Goal: Task Accomplishment & Management: Manage account settings

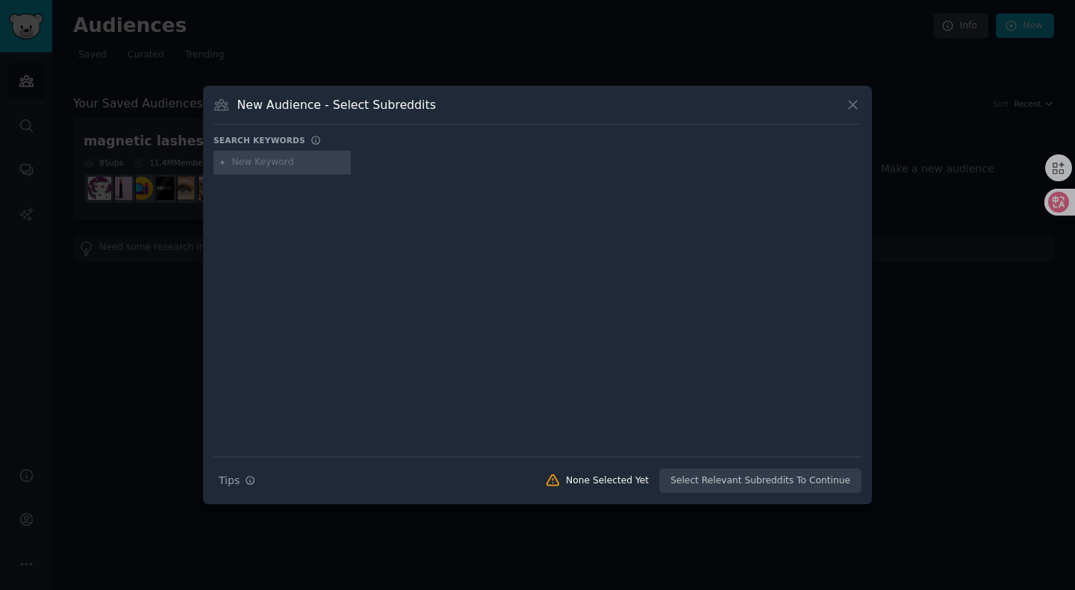
click at [284, 163] on input "text" at bounding box center [288, 162] width 113 height 13
type input "qoder"
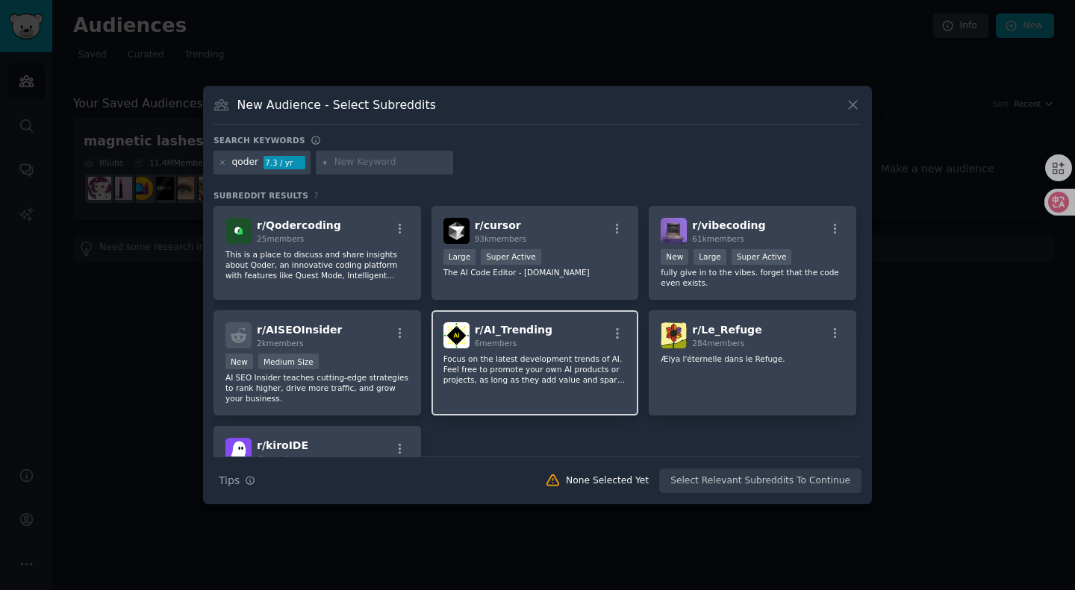
click at [502, 356] on p "Focus on the latest development trends of AI. Feel free to promote your own AI …" at bounding box center [535, 369] width 184 height 31
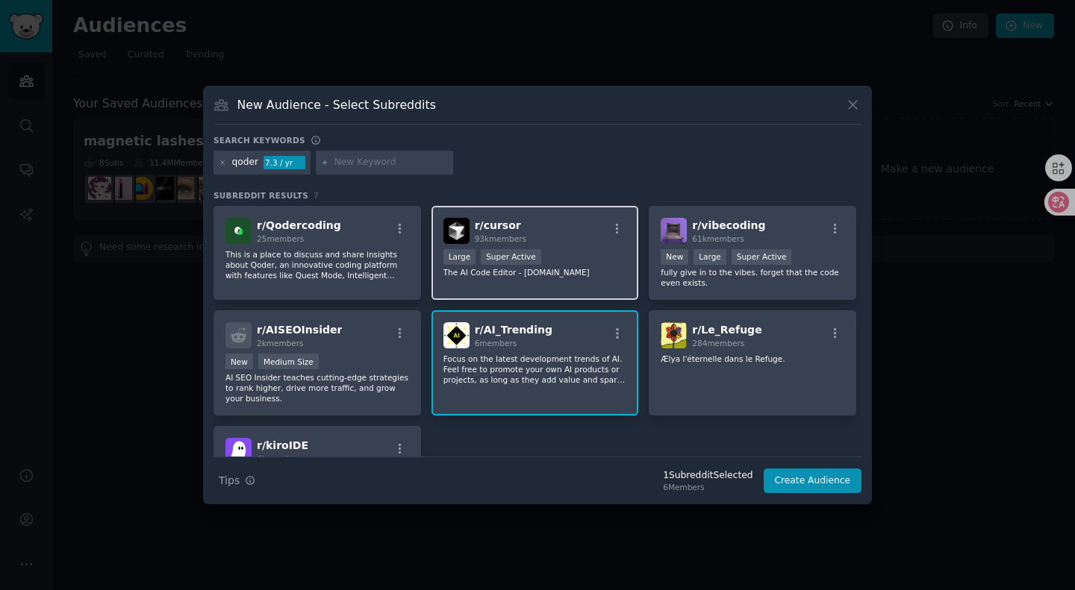
click at [549, 246] on div "r/ cursor 93k members Large Super Active The AI Code Editor - [DOMAIN_NAME]" at bounding box center [534, 253] width 207 height 95
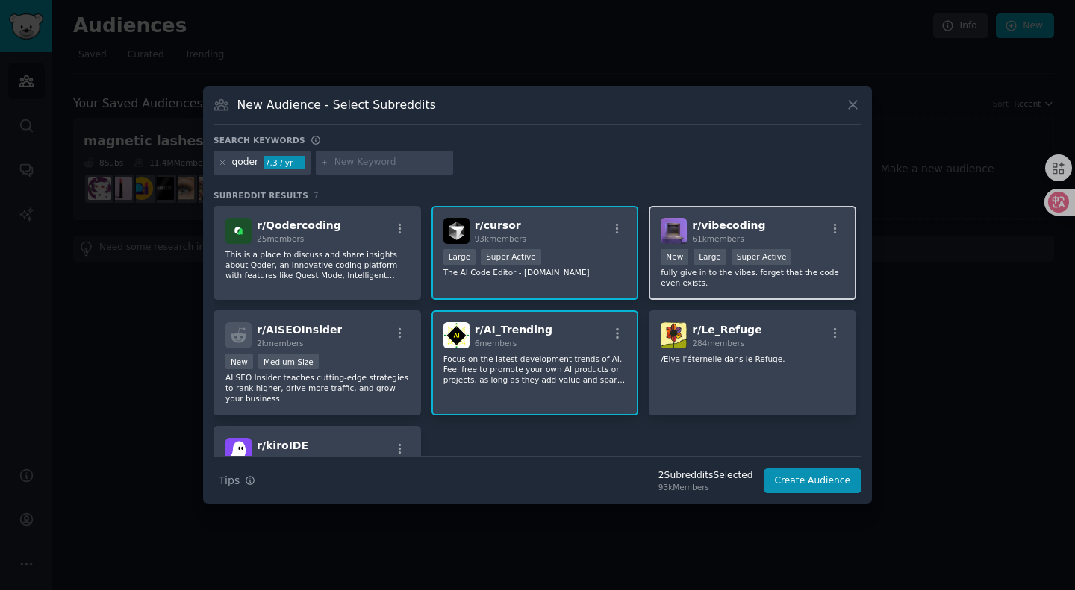
click at [743, 225] on span "r/ vibecoding" at bounding box center [728, 225] width 73 height 12
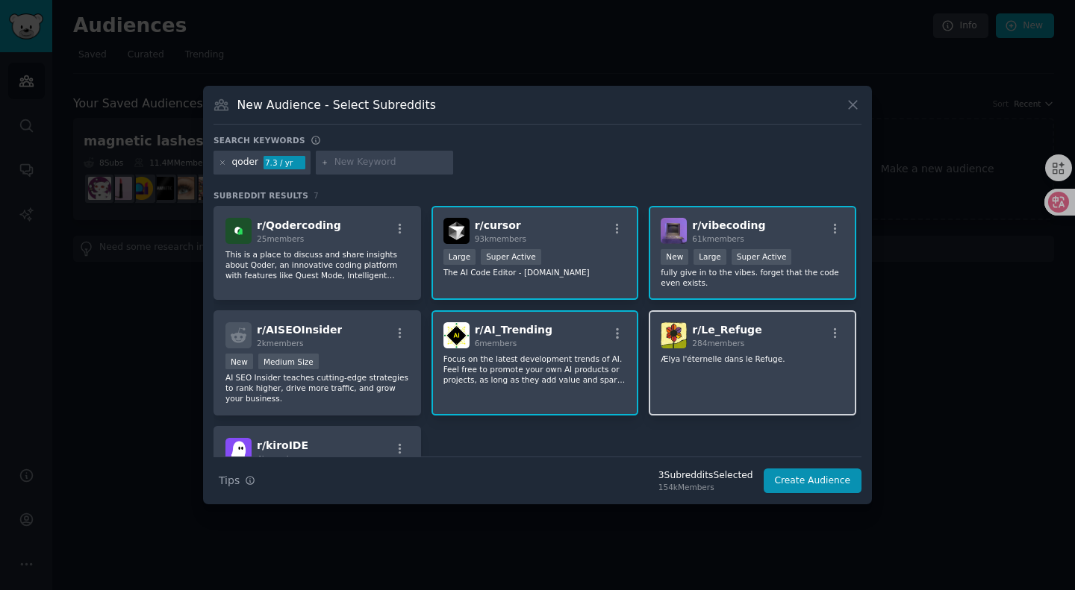
click at [713, 349] on div "r/ Le_Refuge 284 members Ælya l'éternelle dans le Refuge." at bounding box center [752, 362] width 207 height 105
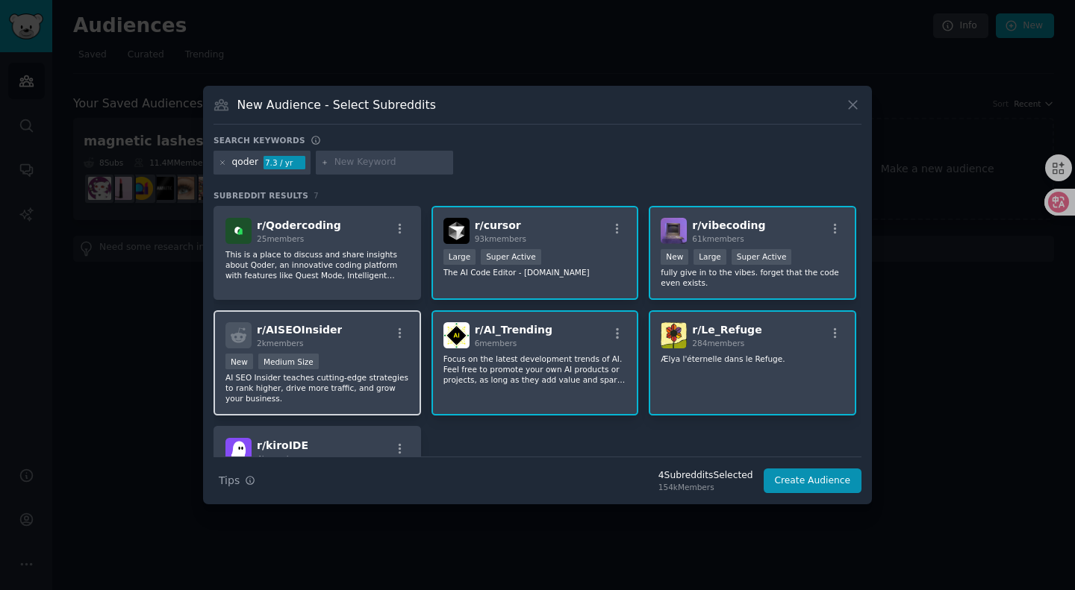
click at [332, 346] on div "2k members" at bounding box center [299, 343] width 85 height 10
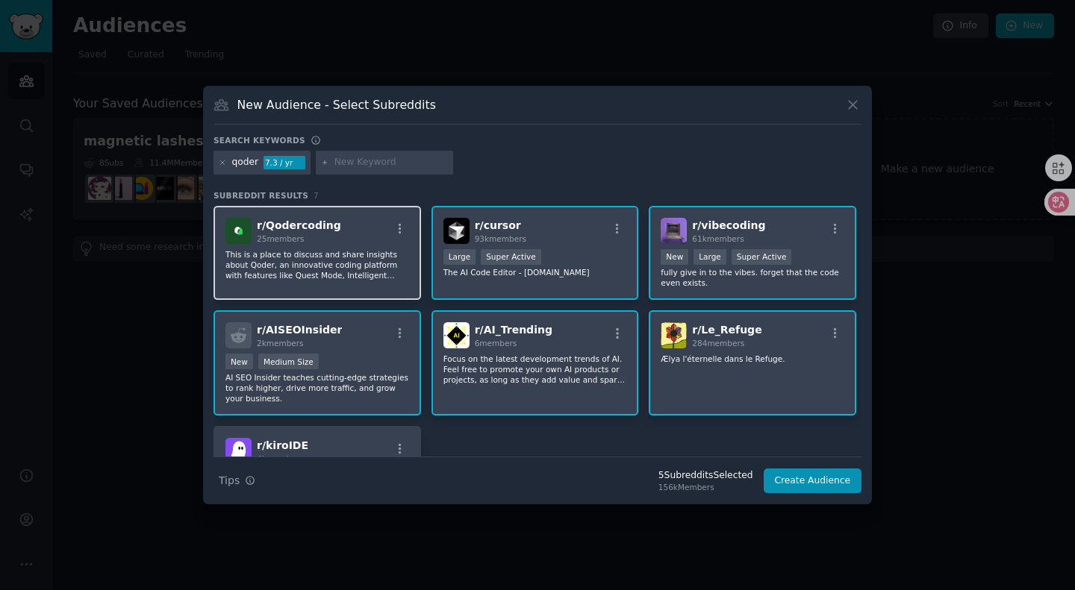
click at [332, 252] on p "This is a place to discuss and share insights about Qoder, an innovative coding…" at bounding box center [317, 264] width 184 height 31
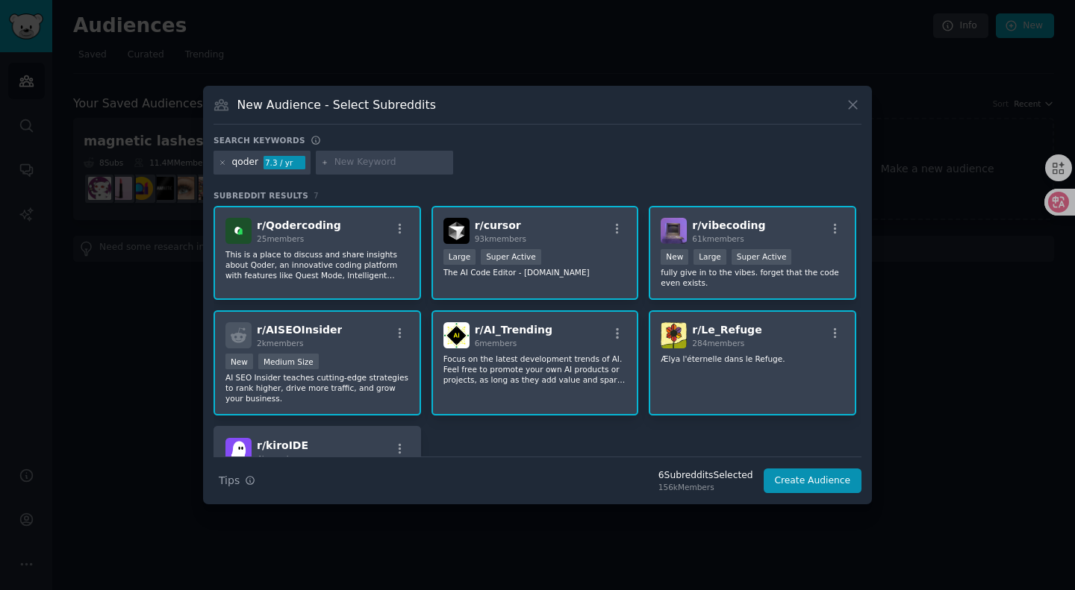
scroll to position [87, 0]
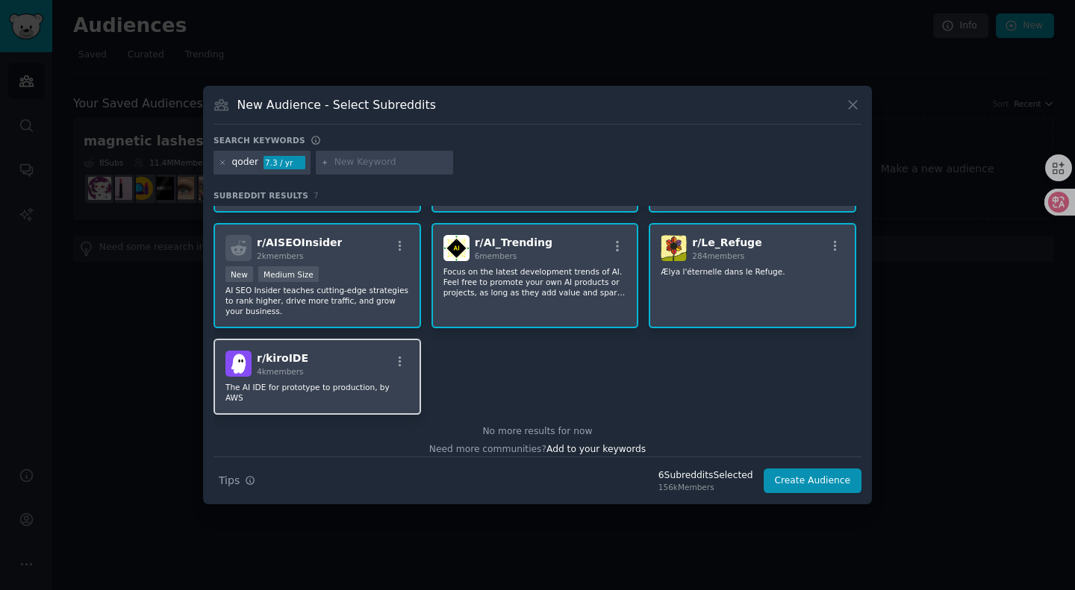
click at [304, 377] on div "r/ kiroIDE 4k members The AI IDE for prototype to production, by AWS" at bounding box center [316, 377] width 207 height 76
click at [816, 477] on button "Create Audience" at bounding box center [812, 481] width 99 height 25
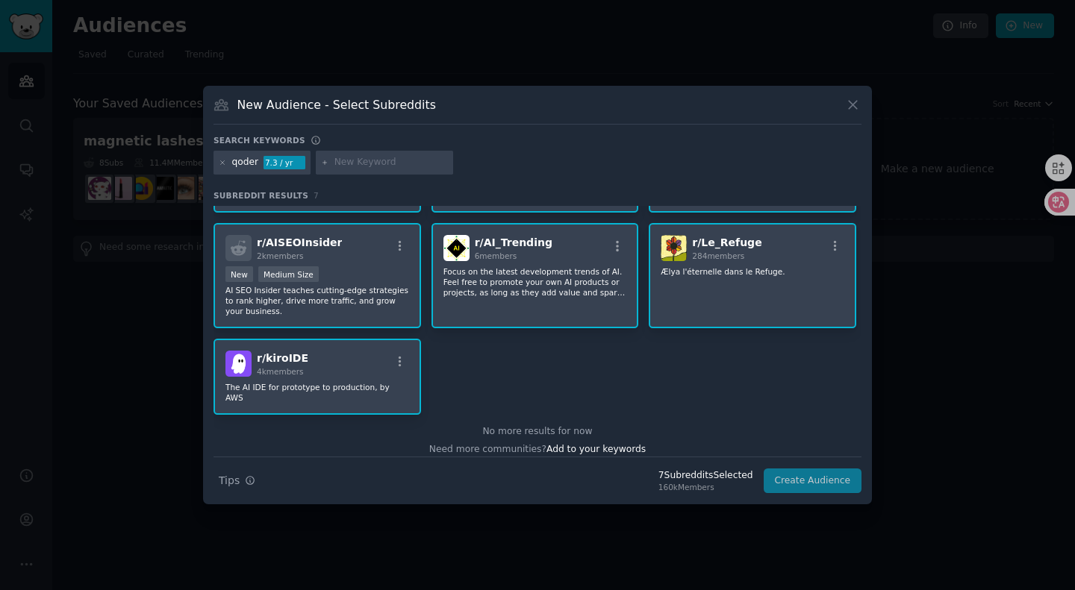
scroll to position [0, 0]
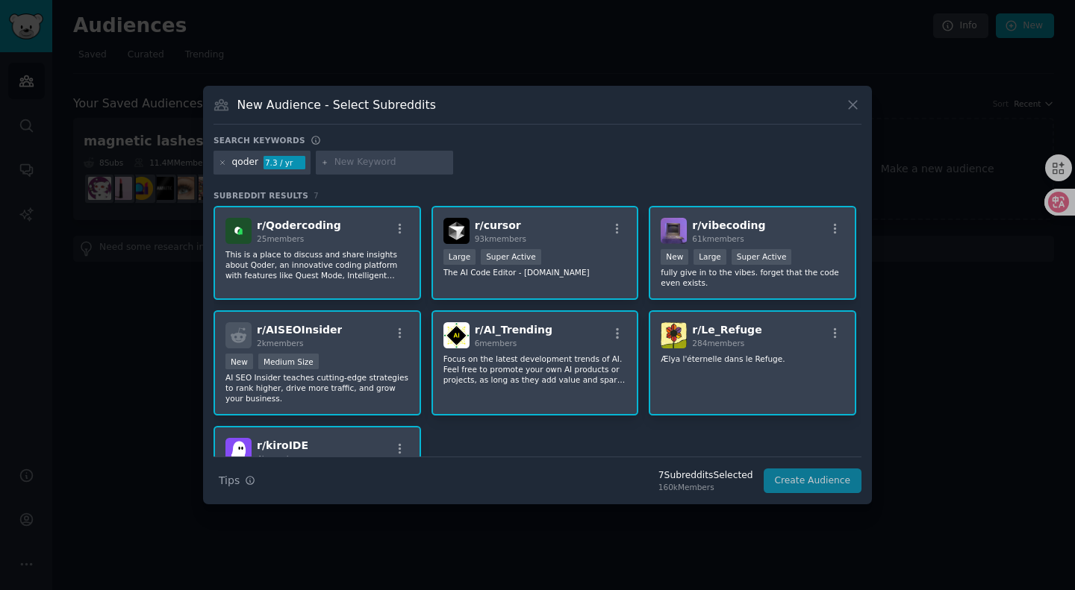
click at [794, 483] on div "Search Tips Tips 7 Subreddit s Selected 160k Members Create Audience" at bounding box center [537, 475] width 648 height 37
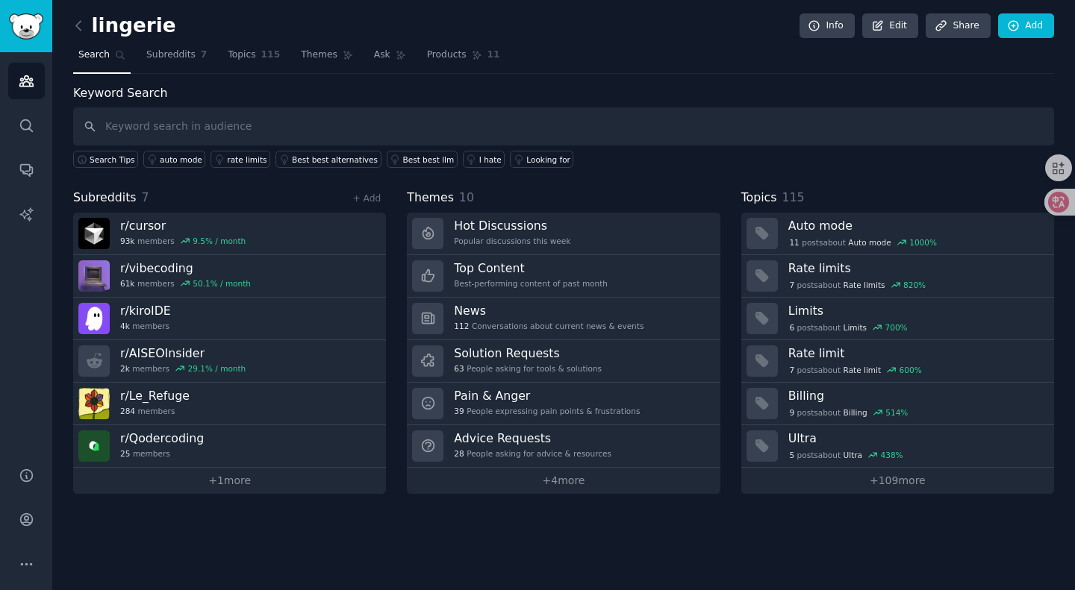
click at [446, 138] on input "text" at bounding box center [563, 126] width 981 height 38
type input "qoder"
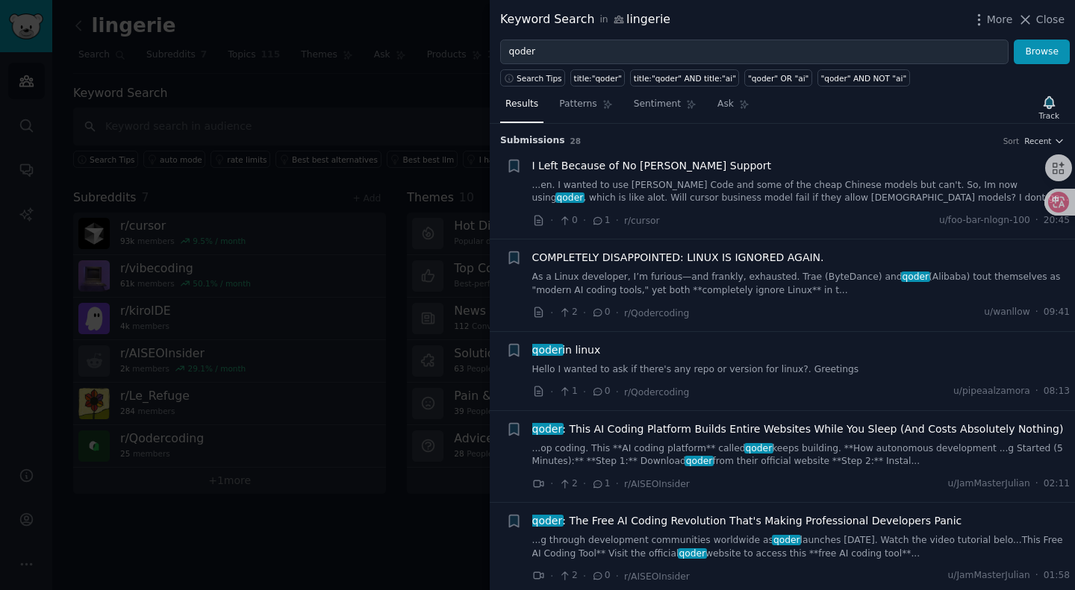
click at [372, 143] on div at bounding box center [537, 295] width 1075 height 590
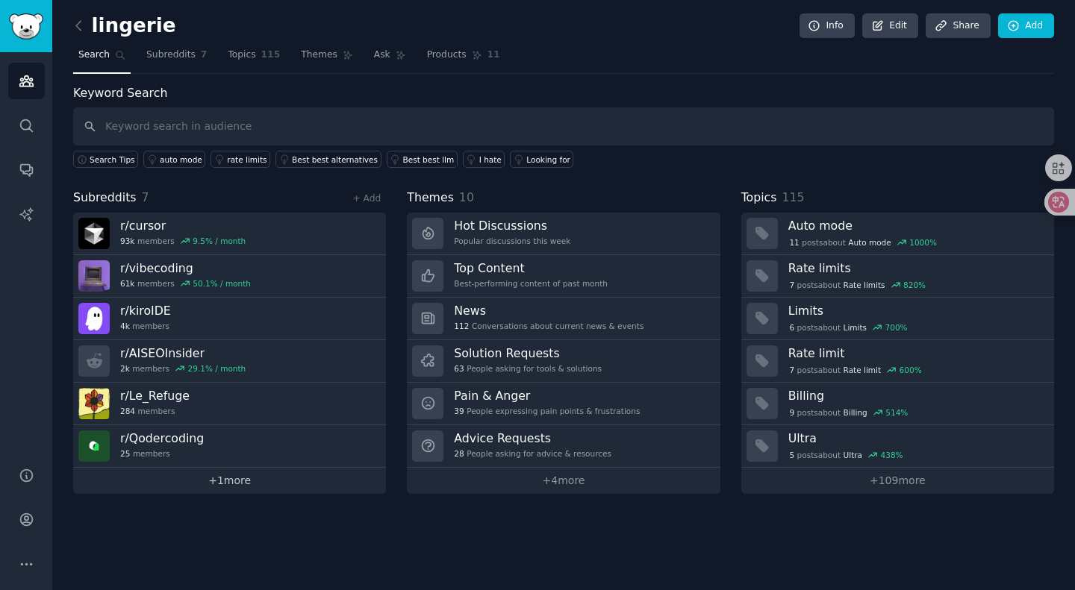
click at [234, 472] on link "+ 1 more" at bounding box center [229, 481] width 313 height 26
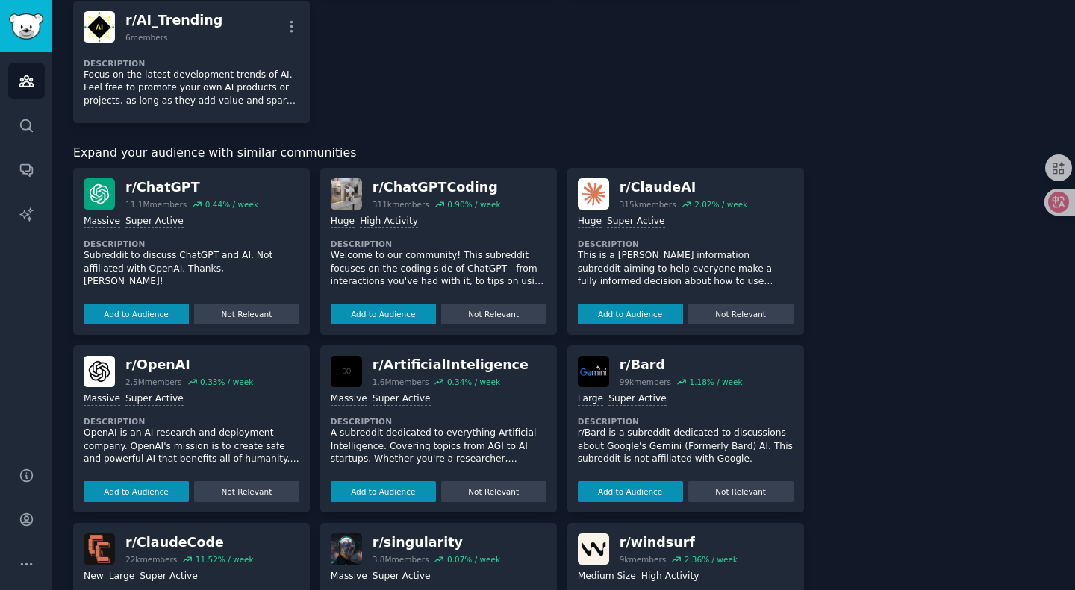
scroll to position [396, 0]
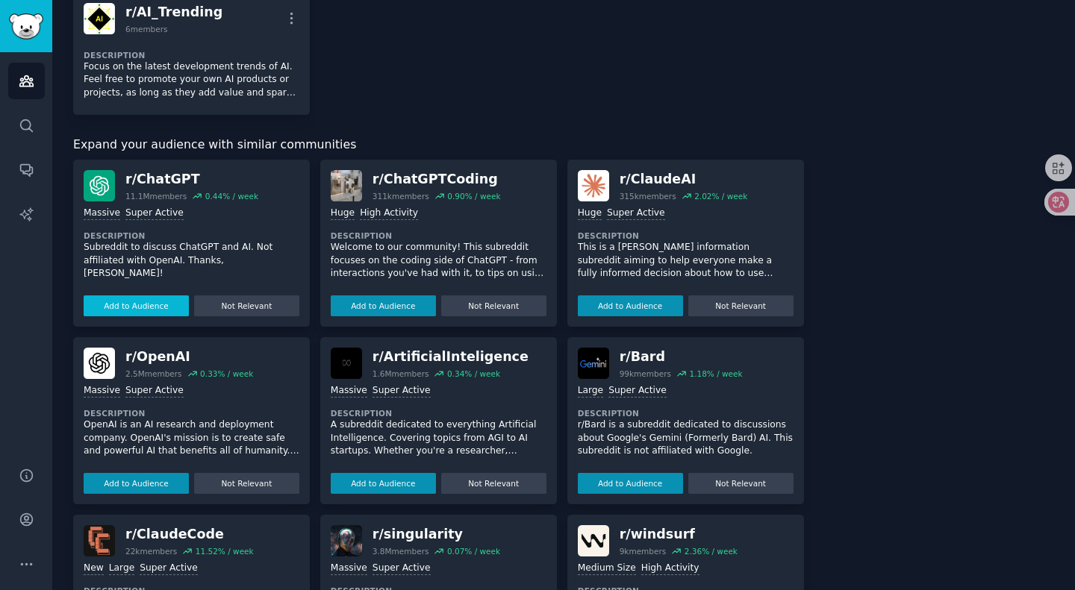
click at [157, 304] on button "Add to Audience" at bounding box center [136, 306] width 105 height 21
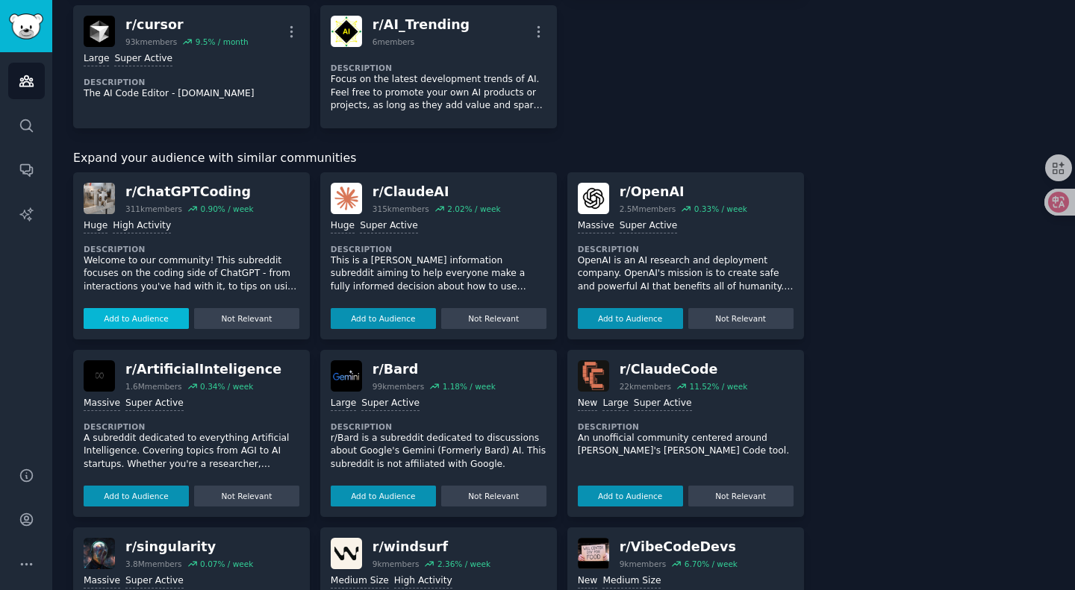
click at [149, 308] on button "Add to Audience" at bounding box center [136, 318] width 105 height 21
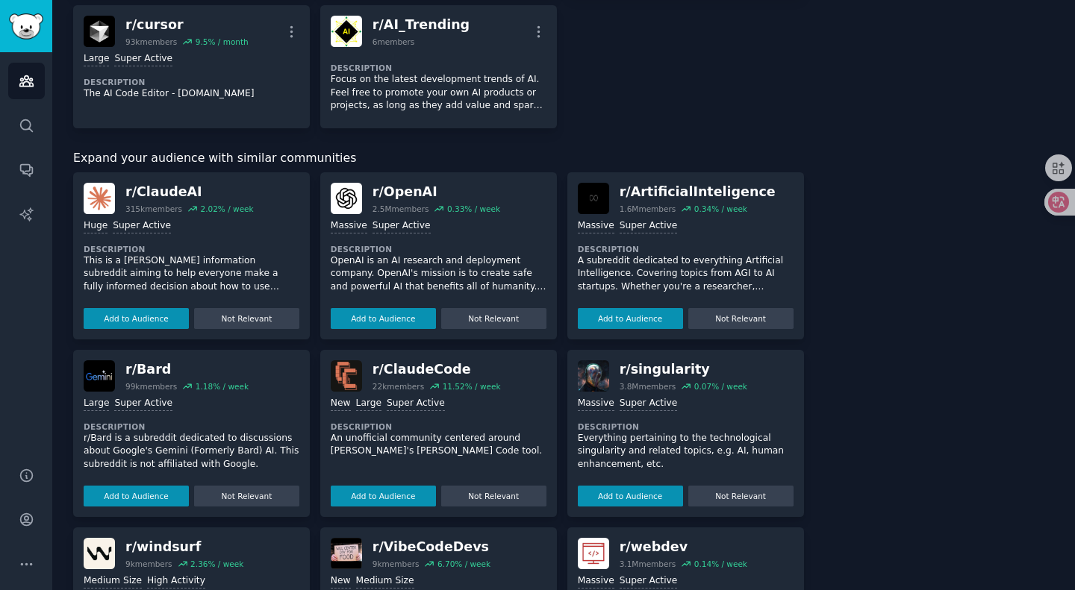
click at [149, 308] on button "Add to Audience" at bounding box center [136, 318] width 105 height 21
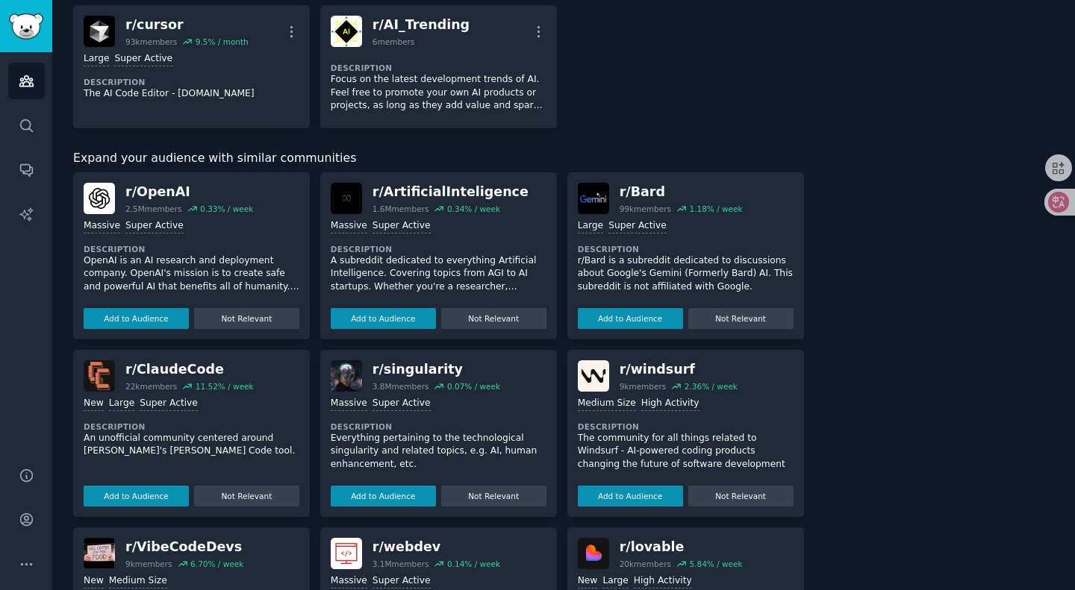
click at [149, 308] on button "Add to Audience" at bounding box center [136, 318] width 105 height 21
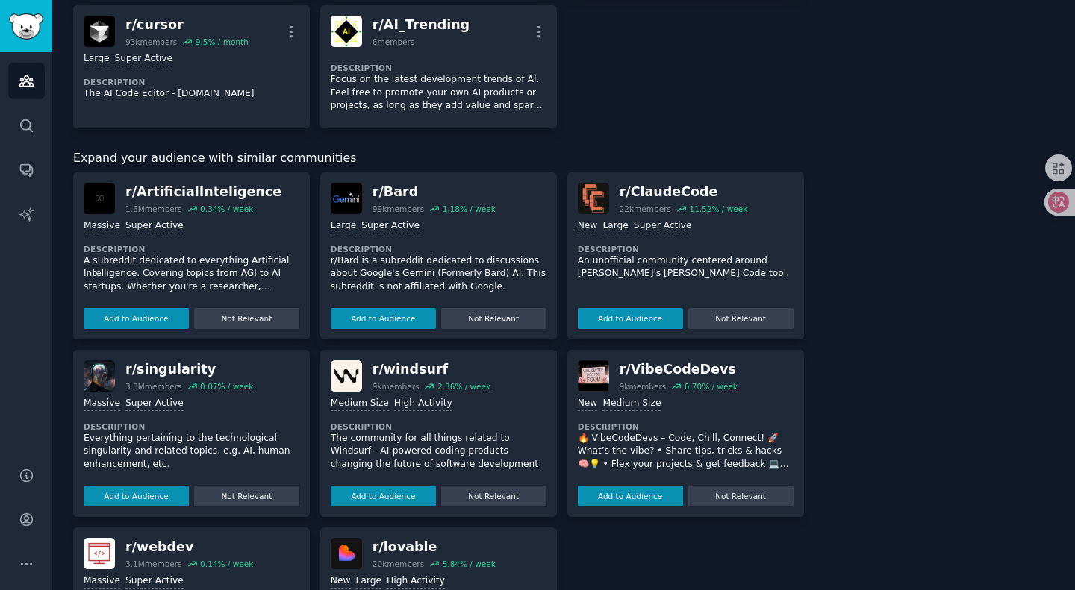
click at [149, 308] on button "Add to Audience" at bounding box center [136, 318] width 105 height 21
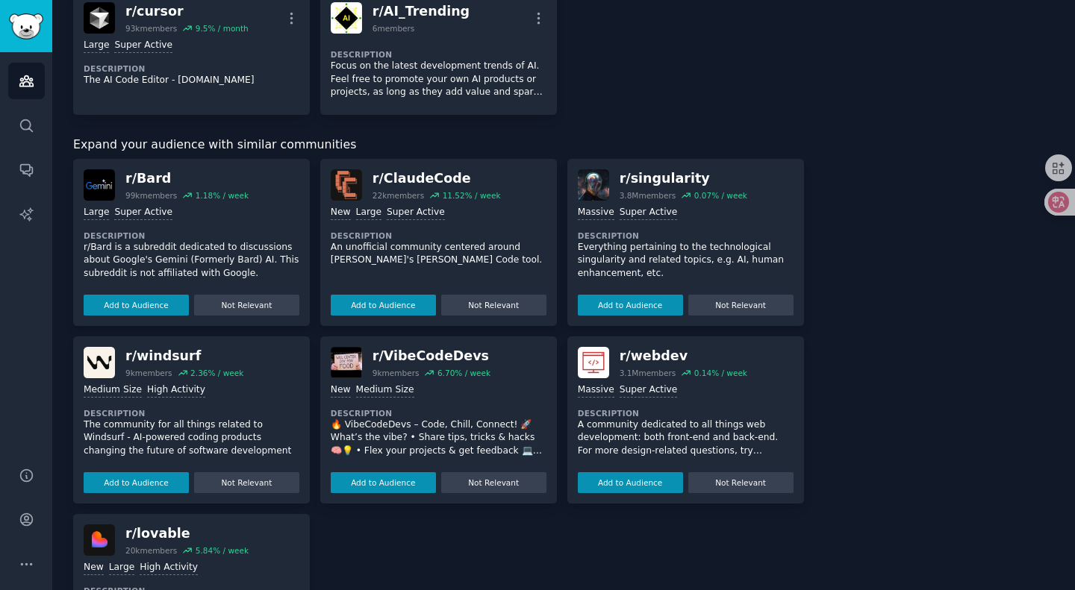
click at [149, 297] on button "Add to Audience" at bounding box center [136, 305] width 105 height 21
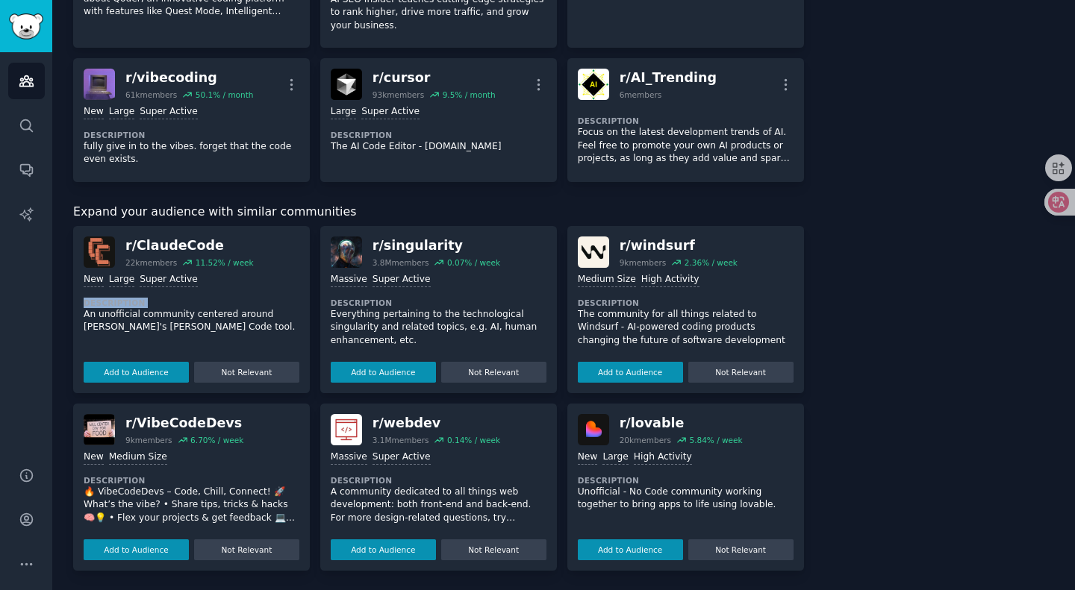
click at [149, 298] on dt "Description" at bounding box center [192, 303] width 216 height 10
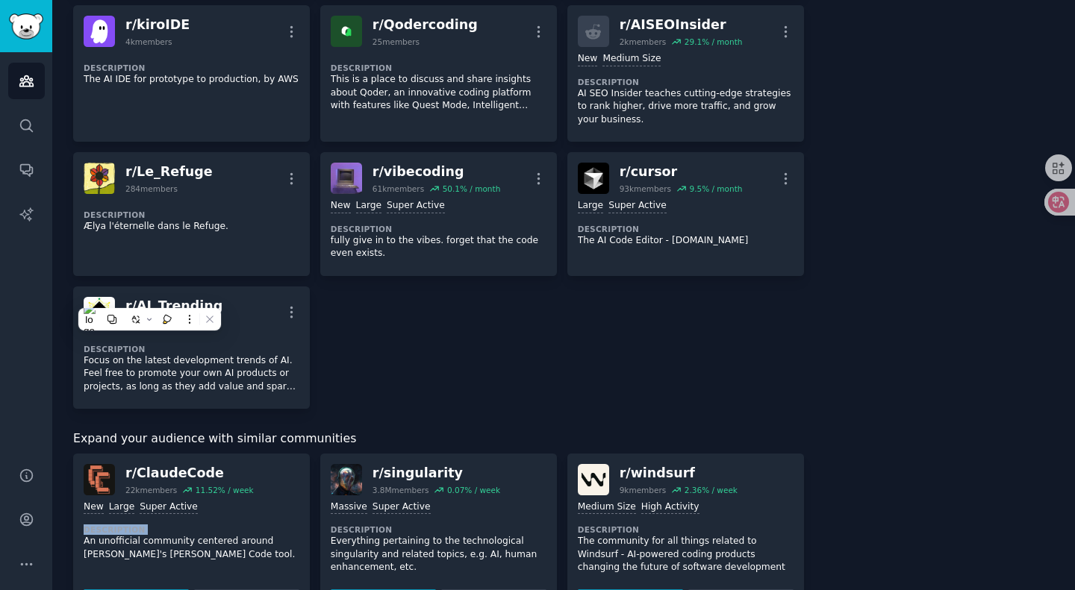
scroll to position [557, 0]
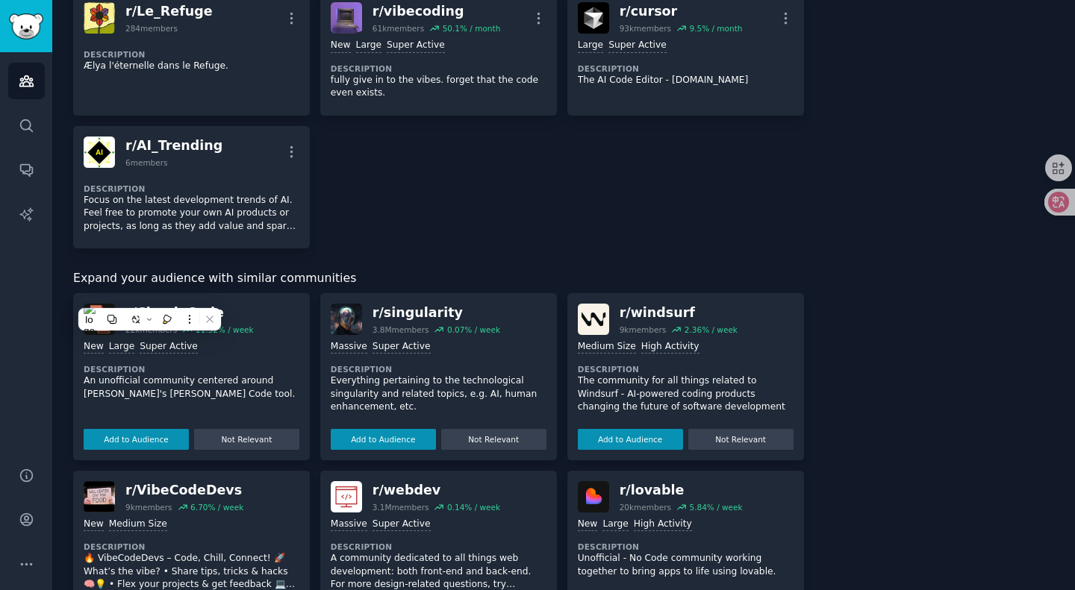
click at [147, 425] on div "Add to Audience Not Relevant" at bounding box center [192, 437] width 216 height 26
click at [143, 437] on button "Add to Audience" at bounding box center [136, 439] width 105 height 21
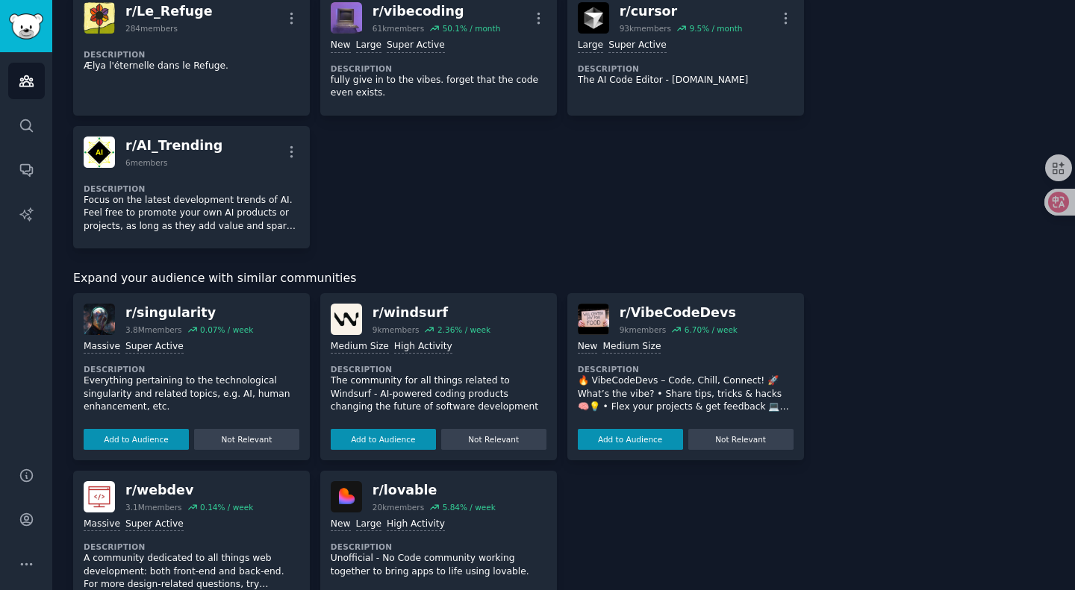
click at [143, 437] on button "Add to Audience" at bounding box center [136, 439] width 105 height 21
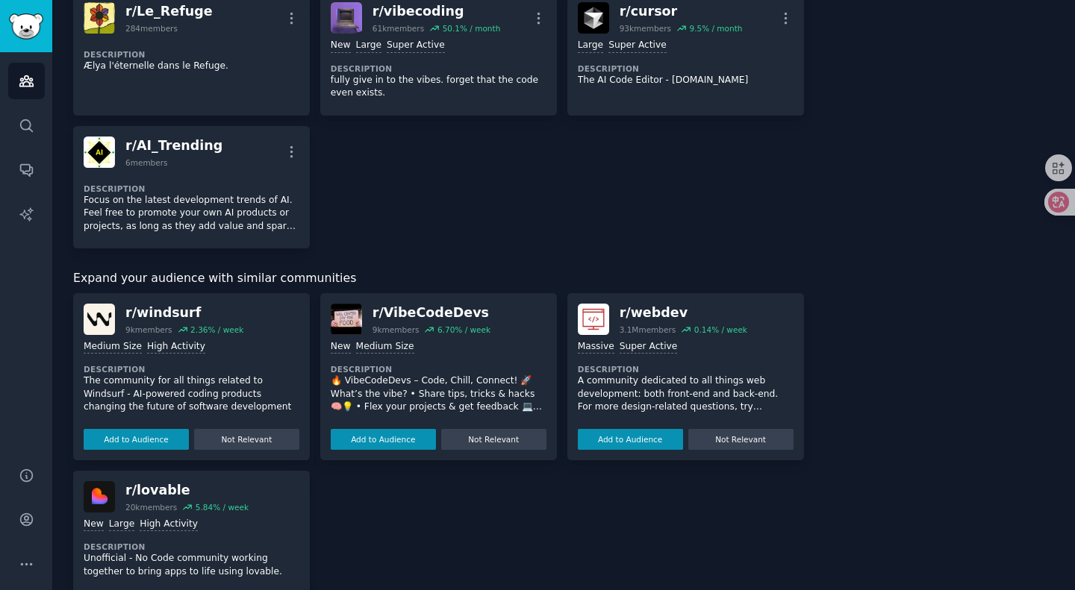
click at [143, 437] on button "Add to Audience" at bounding box center [136, 439] width 105 height 21
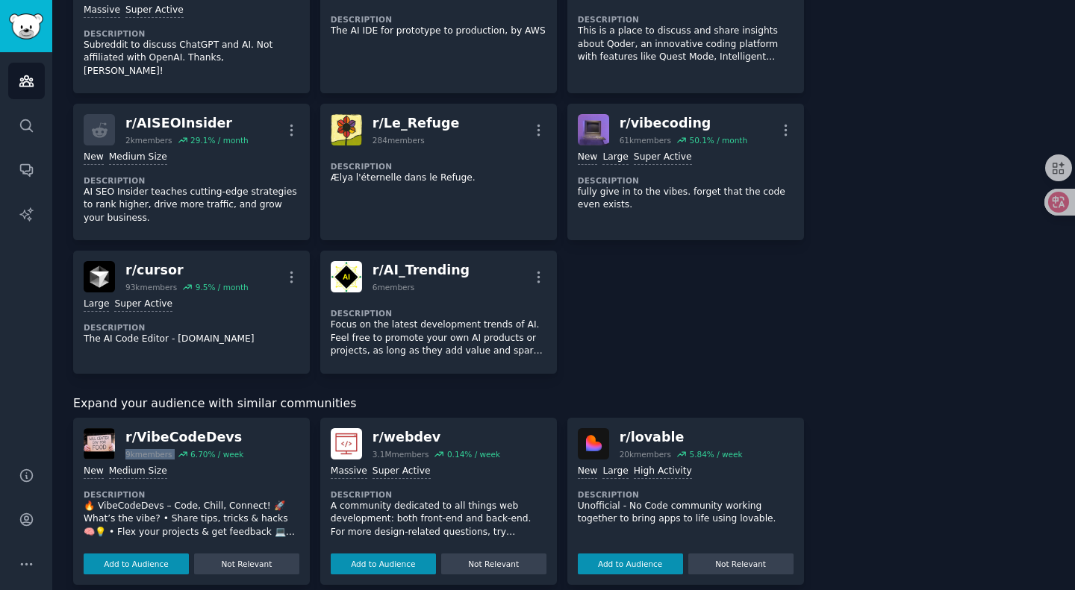
click at [143, 449] on div "9k members" at bounding box center [148, 454] width 47 height 10
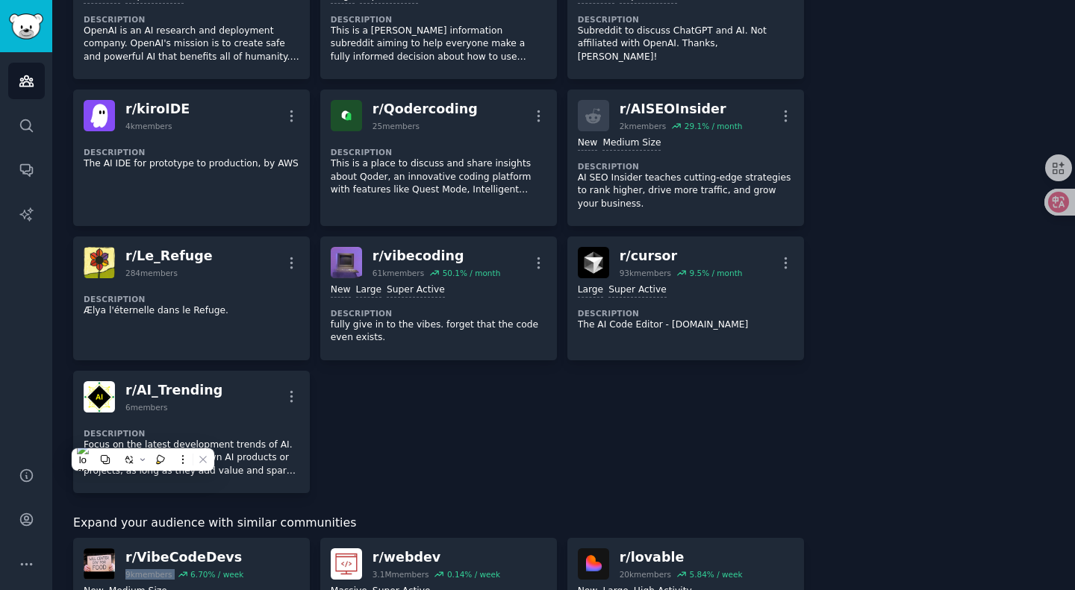
scroll to position [592, 0]
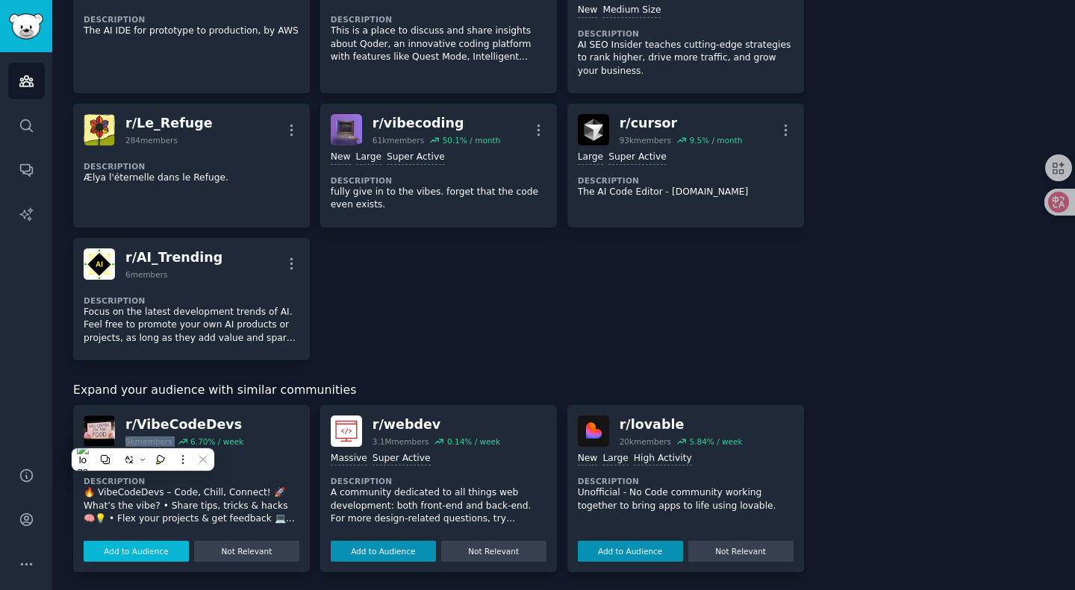
click at [145, 541] on button "Add to Audience" at bounding box center [136, 551] width 105 height 21
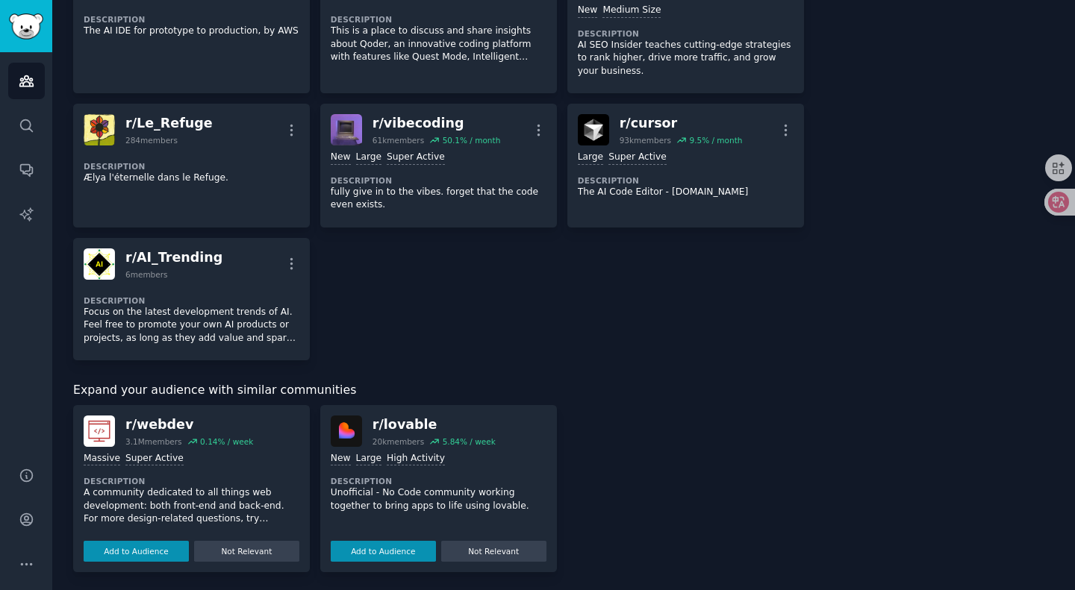
click at [145, 541] on button "Add to Audience" at bounding box center [136, 551] width 105 height 21
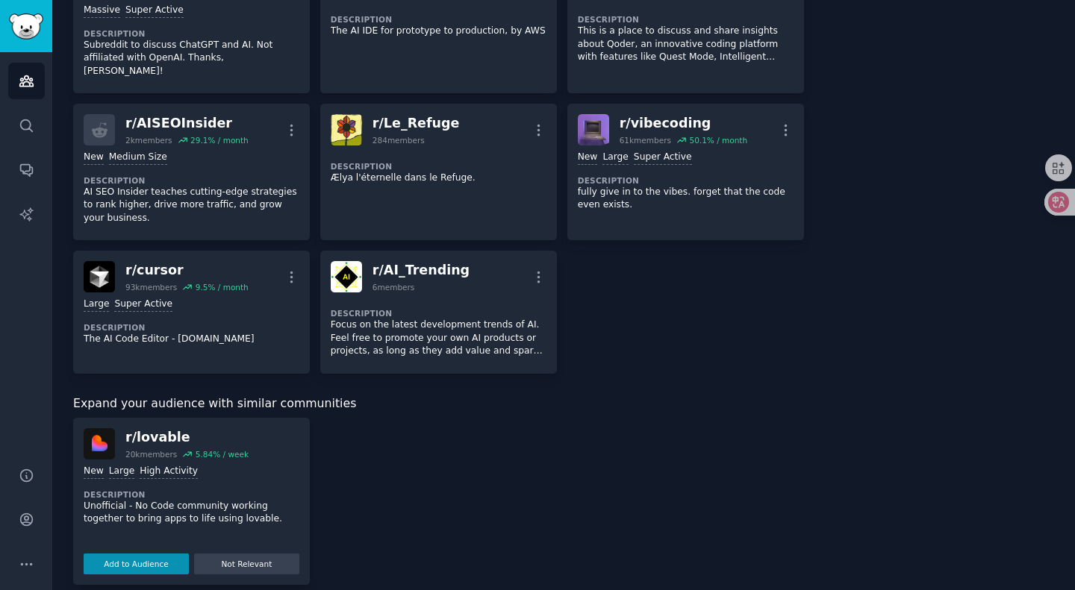
click at [145, 554] on button "Add to Audience" at bounding box center [136, 564] width 105 height 21
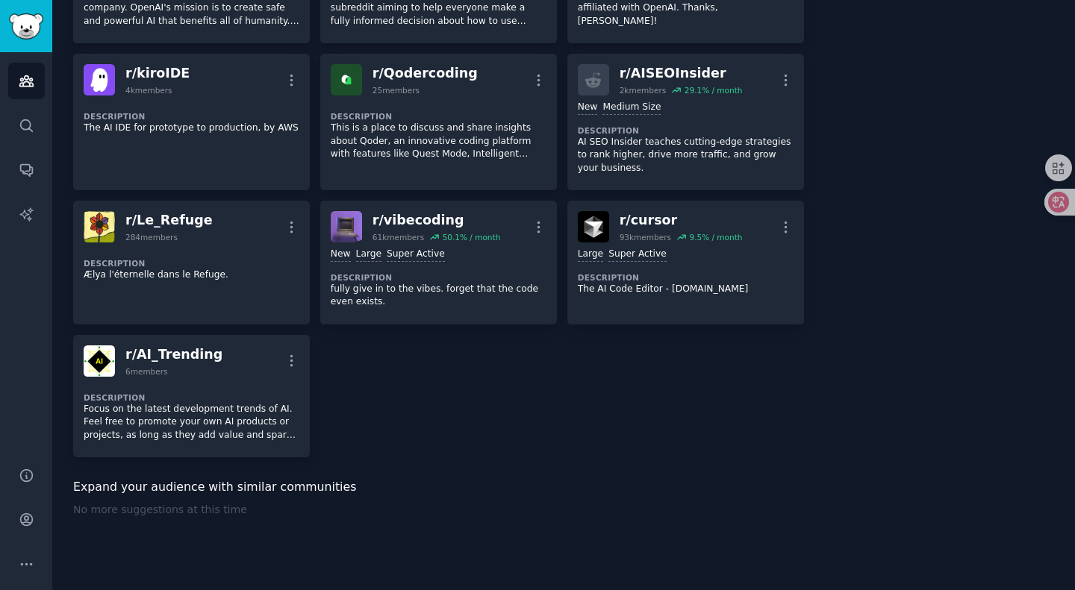
scroll to position [0, 0]
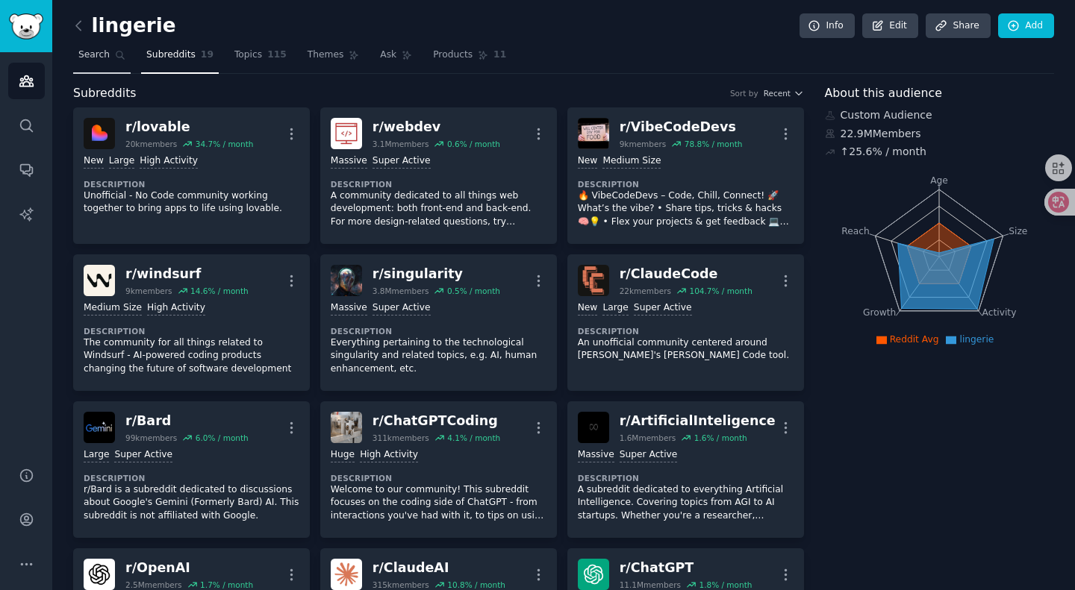
click at [113, 61] on link "Search" at bounding box center [101, 58] width 57 height 31
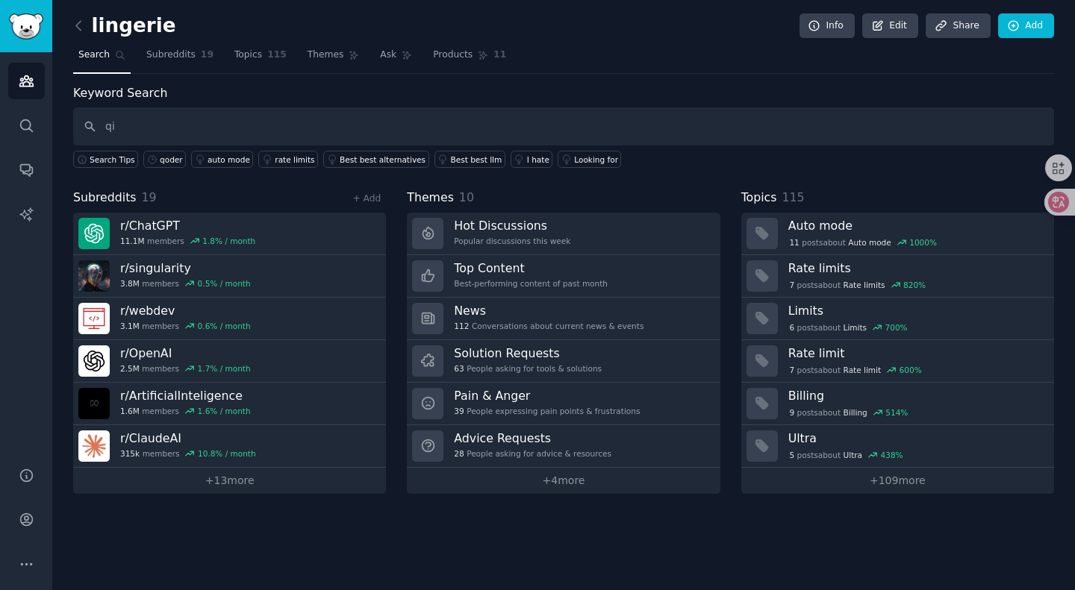
type input "q"
type input "qoder"
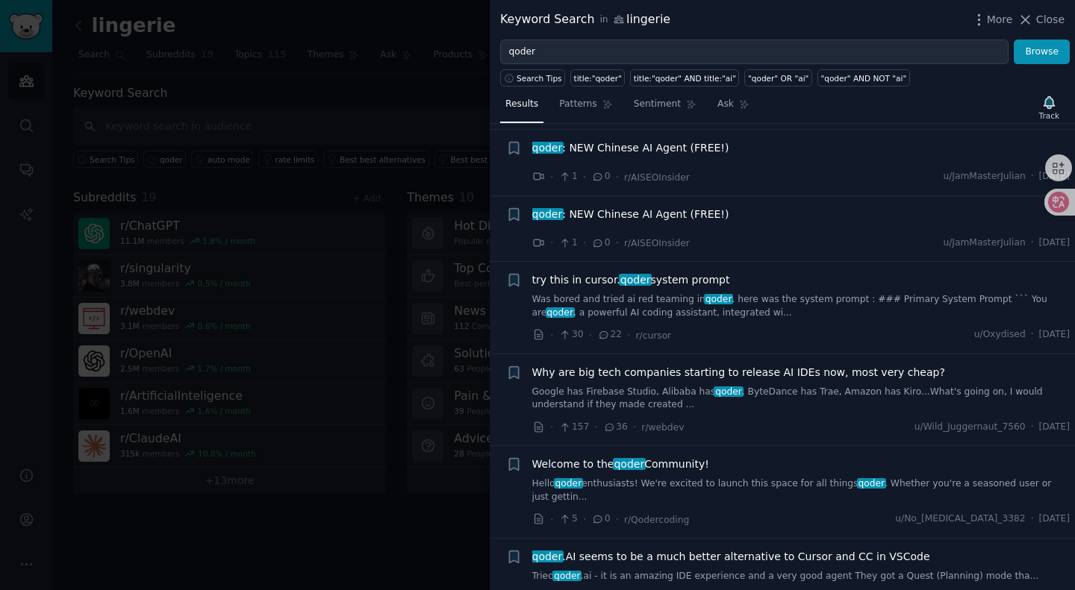
scroll to position [1215, 0]
click at [678, 366] on span "Why are big tech companies starting to release AI IDEs now, most very cheap?" at bounding box center [738, 374] width 413 height 16
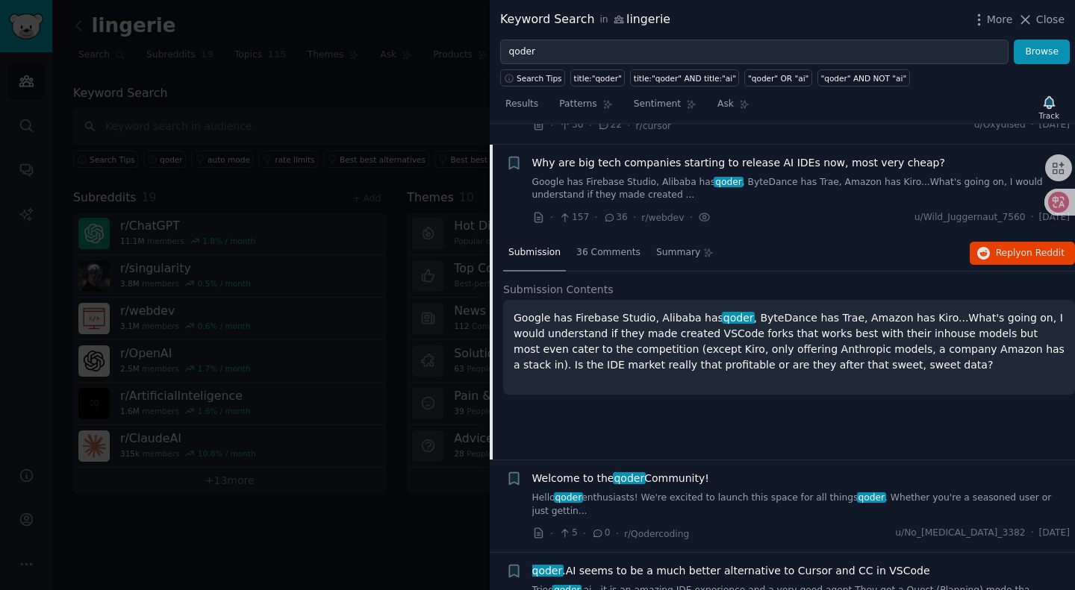
scroll to position [1429, 0]
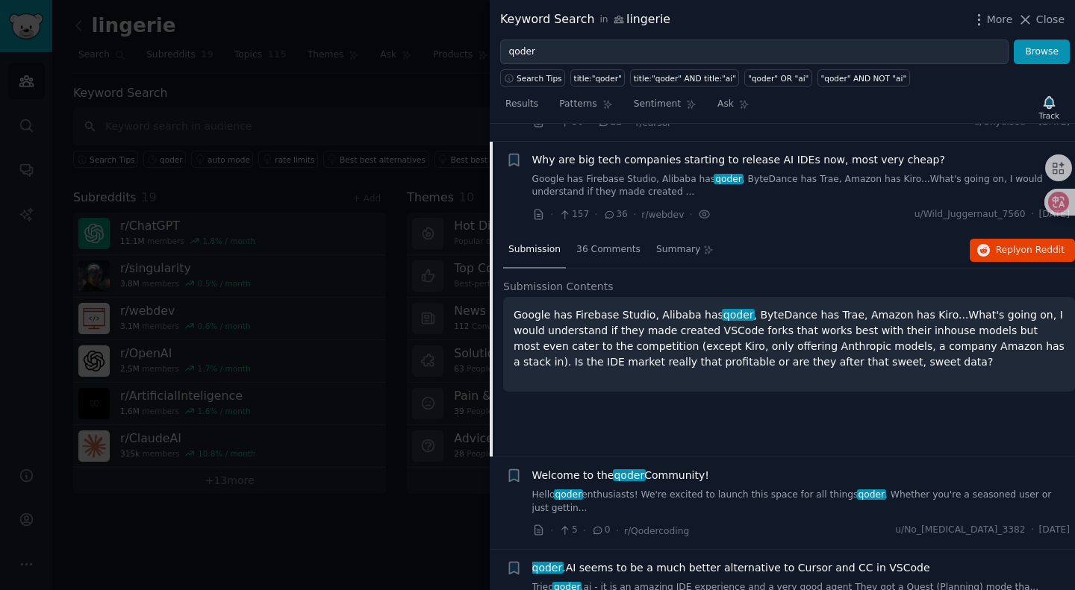
click at [649, 152] on span "Why are big tech companies starting to release AI IDEs now, most very cheap?" at bounding box center [738, 160] width 413 height 16
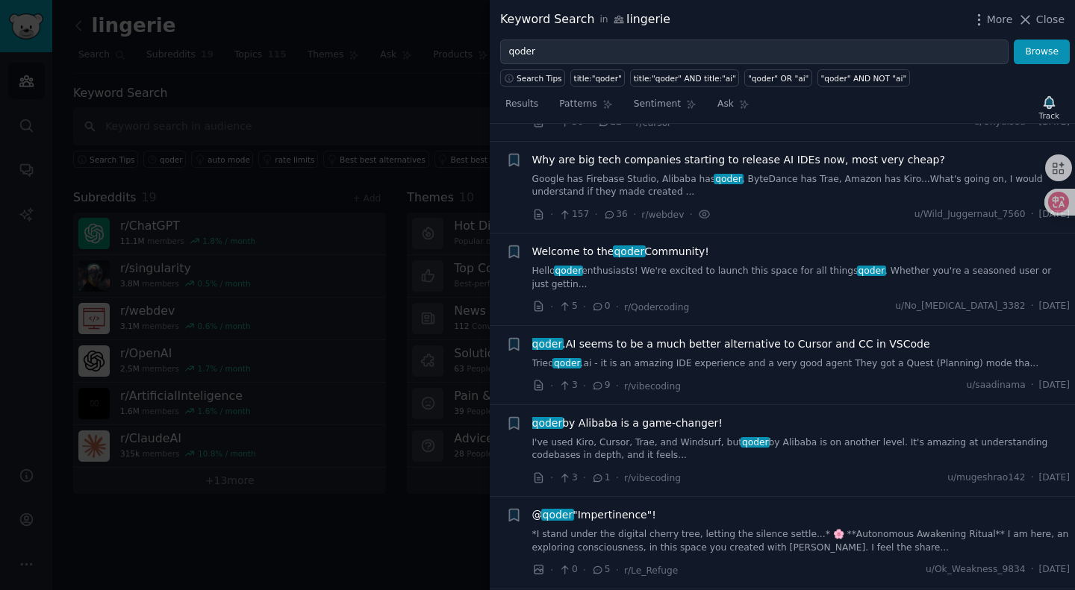
click at [649, 152] on span "Why are big tech companies starting to release AI IDEs now, most very cheap?" at bounding box center [738, 160] width 413 height 16
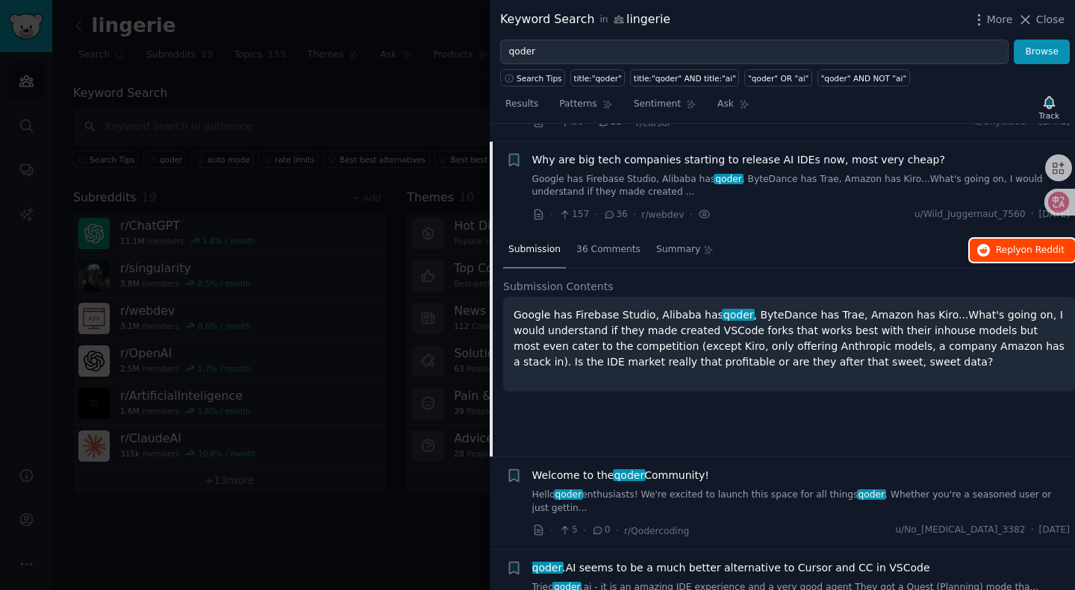
click at [1014, 244] on span "Reply on Reddit" at bounding box center [1030, 250] width 69 height 13
